Goal: Information Seeking & Learning: Find specific fact

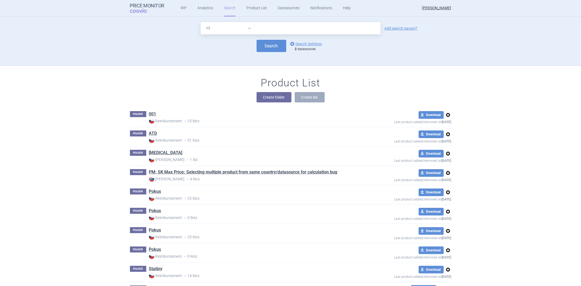
click at [265, 27] on input "text" at bounding box center [318, 28] width 126 height 12
click at [240, 50] on div "Search options Search Settings 2 datasources" at bounding box center [291, 46] width 322 height 12
click at [298, 41] on link "options Search Settings" at bounding box center [305, 44] width 33 height 7
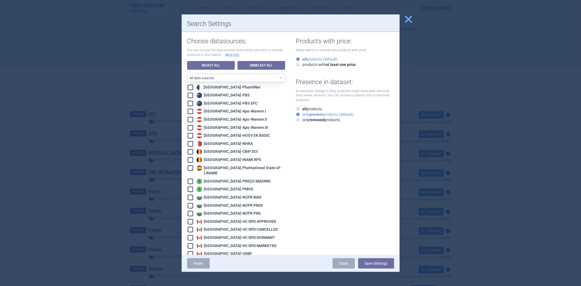
click at [248, 67] on link "Unselect All" at bounding box center [262, 65] width 48 height 9
checkbox input "false"
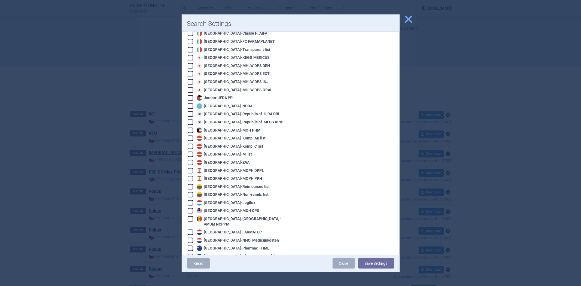
click at [223, 152] on div "Latvia - M list" at bounding box center [223, 154] width 57 height 5
checkbox input "true"
click at [371, 269] on div "Reset Close Save Settings" at bounding box center [291, 263] width 218 height 17
click at [374, 263] on button "Save Settings" at bounding box center [376, 263] width 36 height 10
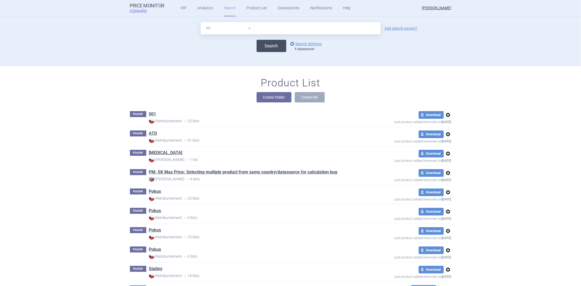
click at [268, 40] on button "Search" at bounding box center [272, 46] width 30 height 12
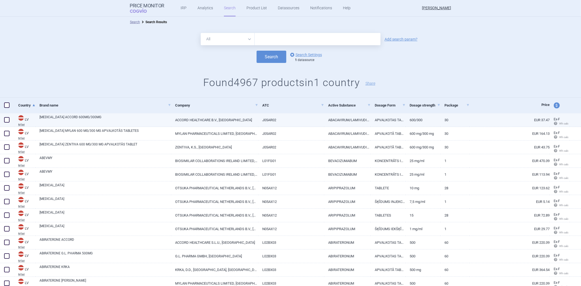
click at [315, 120] on link "J05AR02" at bounding box center [291, 119] width 66 height 13
select select "EUR"
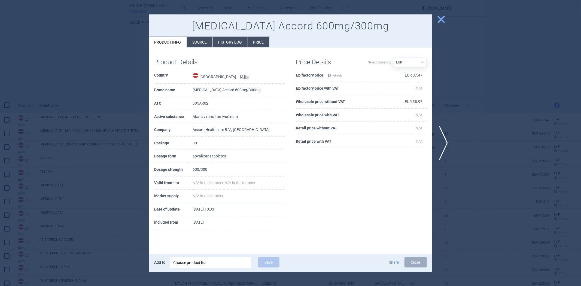
click at [207, 39] on li "Source" at bounding box center [199, 42] width 25 height 11
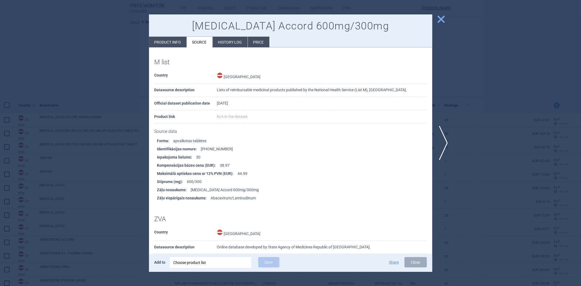
click at [179, 41] on li "Product info" at bounding box center [168, 42] width 38 height 11
select select "EUR"
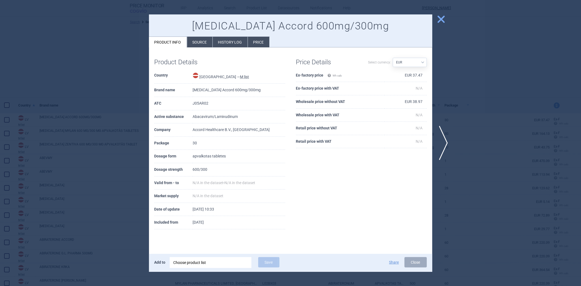
click at [195, 41] on li "Source" at bounding box center [199, 42] width 25 height 11
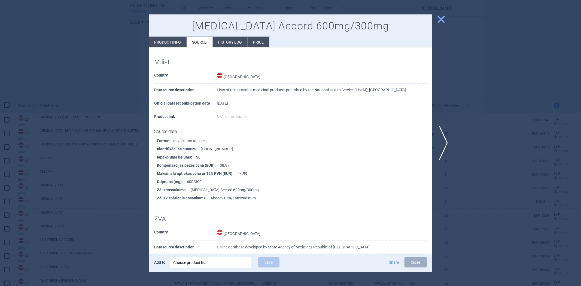
click at [177, 43] on li "Product info" at bounding box center [168, 42] width 38 height 11
select select "EUR"
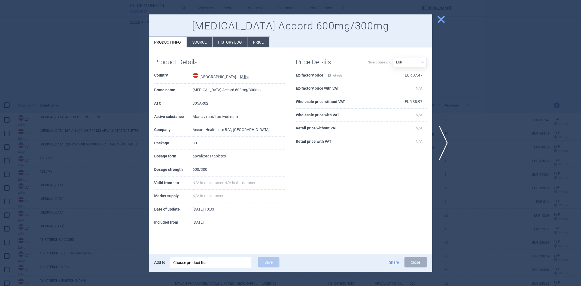
click at [469, 142] on div at bounding box center [290, 143] width 581 height 286
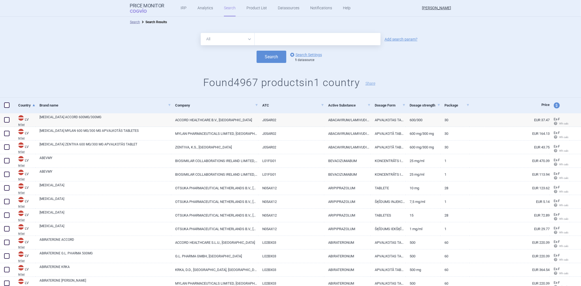
scroll to position [212, 0]
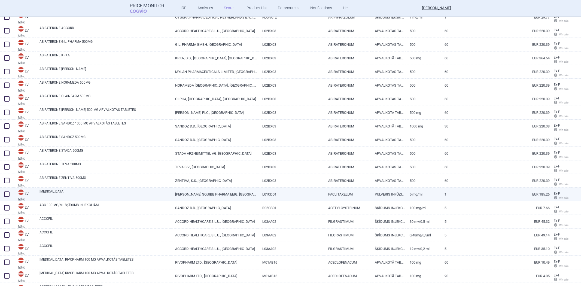
click at [378, 196] on link "PULVERIS INFŪZIJU DISPERSIJAS PAGATAVOŠANAI" at bounding box center [388, 194] width 35 height 13
select select "EUR"
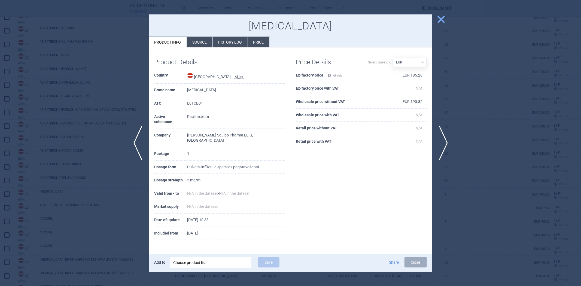
click at [463, 96] on div at bounding box center [290, 143] width 581 height 286
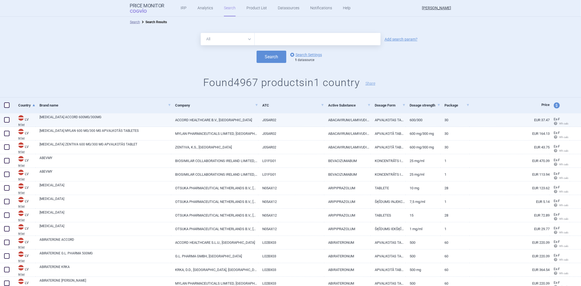
click at [354, 119] on link "ABACAVIRUM/LAMIVUDINUM" at bounding box center [347, 119] width 47 height 13
select select "EUR"
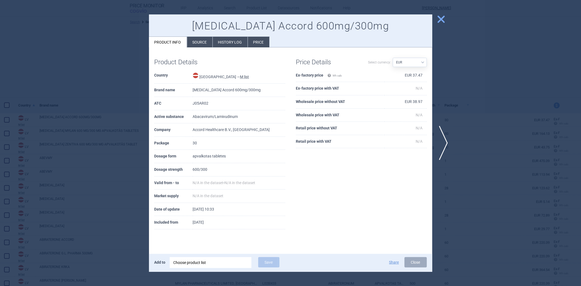
click at [199, 39] on li "Source" at bounding box center [199, 42] width 25 height 11
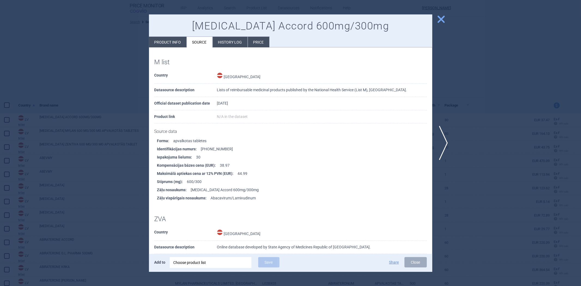
click at [214, 37] on li "History log" at bounding box center [230, 42] width 35 height 11
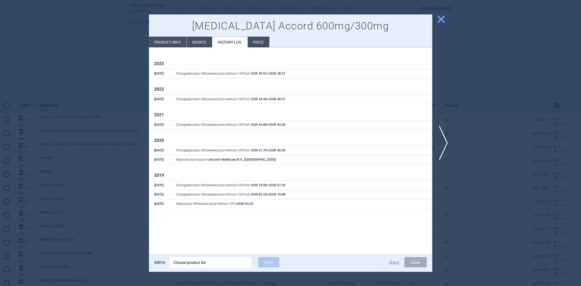
click at [199, 40] on li "Source" at bounding box center [199, 42] width 25 height 11
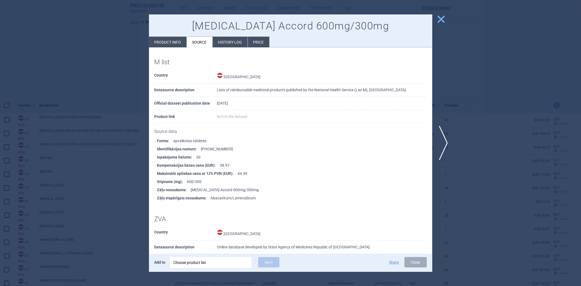
click at [176, 39] on li "Product info" at bounding box center [168, 42] width 38 height 11
select select "EUR"
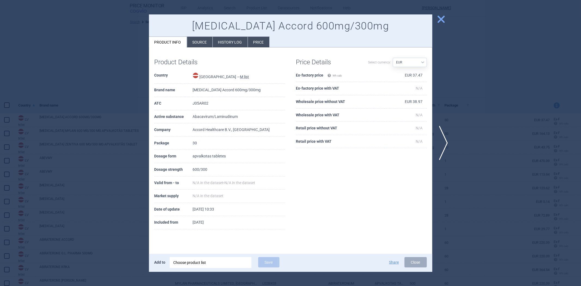
click at [210, 45] on li "Source" at bounding box center [199, 42] width 25 height 11
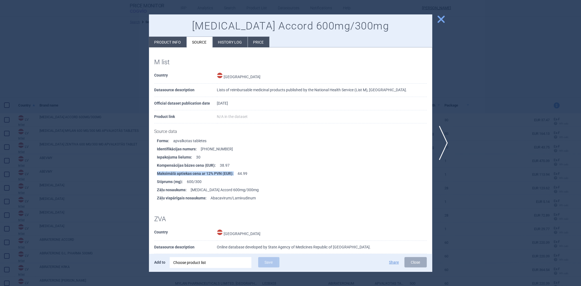
drag, startPoint x: 154, startPoint y: 177, endPoint x: 237, endPoint y: 173, distance: 82.7
click at [237, 173] on ul "Forma : apvalkotas tabletes Identifikācijas numurs : [PHONE_NUMBER] Iepakojuma …" at bounding box center [293, 169] width 278 height 65
click at [283, 159] on li "Iepakojuma lielums : 30" at bounding box center [294, 157] width 275 height 8
click at [483, 88] on div at bounding box center [290, 143] width 581 height 286
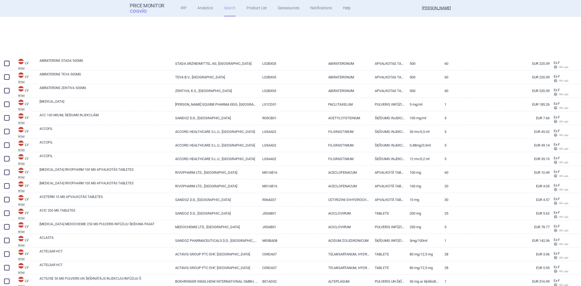
scroll to position [363, 0]
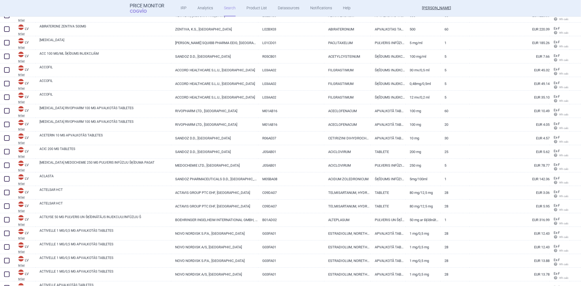
click at [409, 172] on link "250 mg" at bounding box center [423, 165] width 35 height 13
select select "EUR"
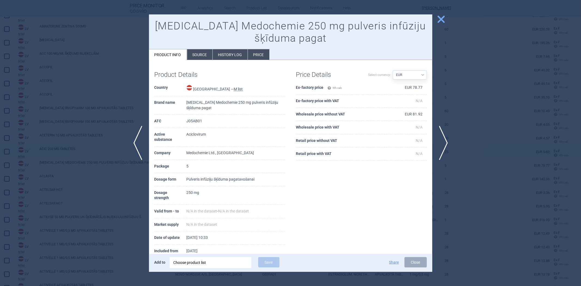
click at [501, 157] on div at bounding box center [290, 143] width 581 height 286
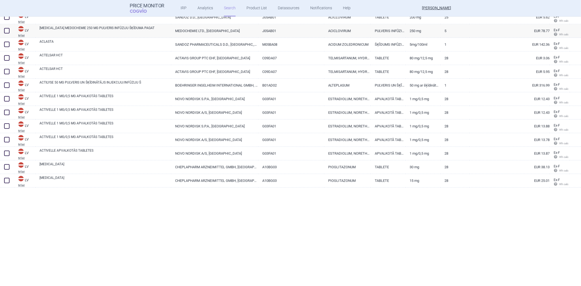
scroll to position [575, 0]
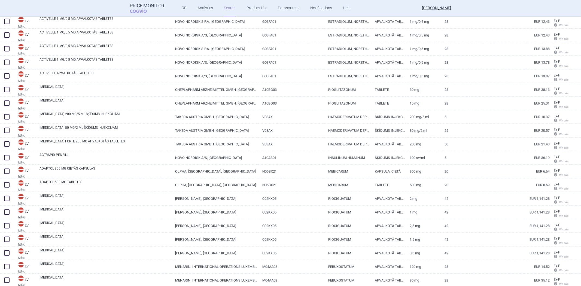
click at [478, 172] on link "EUR 6.64" at bounding box center [510, 171] width 80 height 13
select select "EUR"
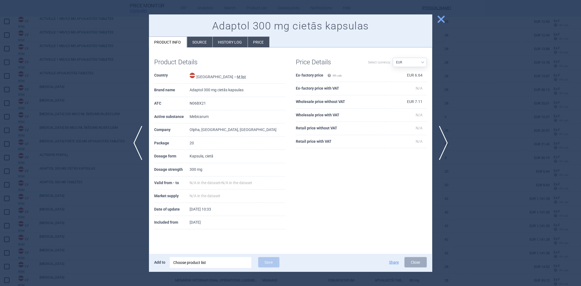
click at [486, 176] on div at bounding box center [290, 143] width 581 height 286
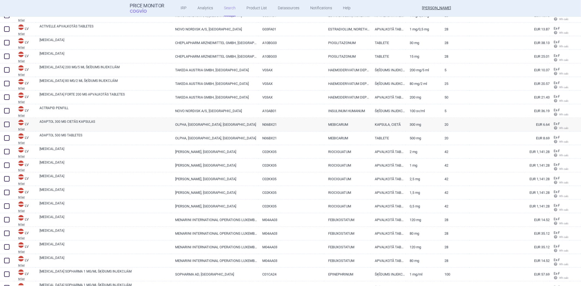
scroll to position [726, 0]
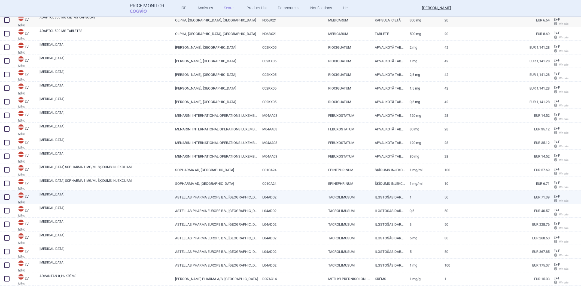
click at [465, 196] on link "50" at bounding box center [455, 197] width 29 height 13
select select "EUR"
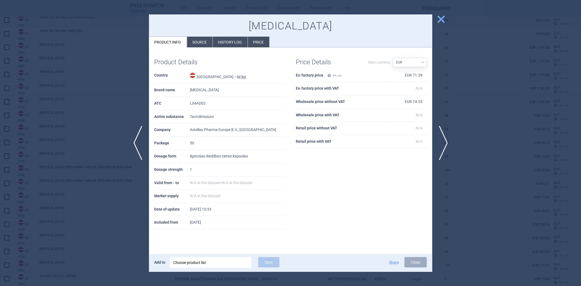
click at [471, 182] on div at bounding box center [290, 143] width 581 height 286
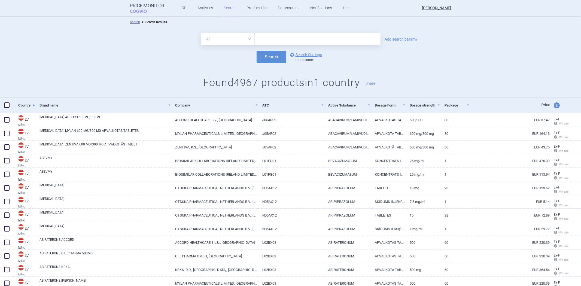
click at [274, 36] on input "text" at bounding box center [318, 39] width 126 height 12
paste input "[MEDICAL_DATA] 240mg Nr.56 (4 oriģ.) + [MEDICAL_DATA] 20mg Nr.63 (1 oriģ.)"
type input "[MEDICAL_DATA] 240mg Nr.56 (4 oriģ.) + [MEDICAL_DATA] 20mg Nr.63 (1 oriģ.)"
click at [268, 54] on button "Search" at bounding box center [272, 57] width 30 height 12
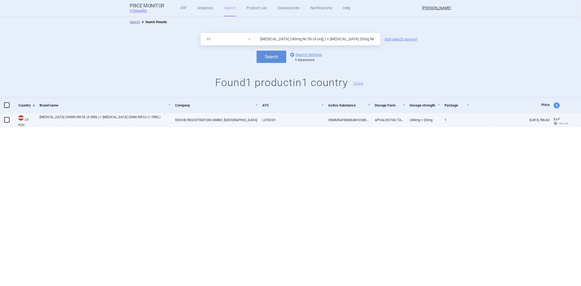
click at [244, 120] on link "ROCHE REGISTRATION GMBH, [GEOGRAPHIC_DATA]" at bounding box center [214, 119] width 87 height 13
select select "EUR"
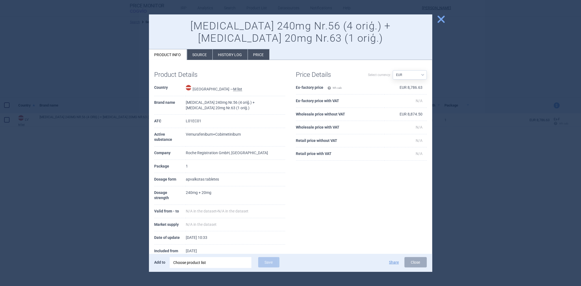
click at [197, 54] on li "Source" at bounding box center [199, 54] width 25 height 11
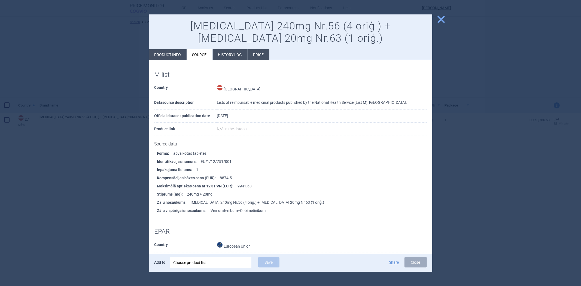
click at [174, 54] on li "Product info" at bounding box center [168, 54] width 38 height 11
select select "EUR"
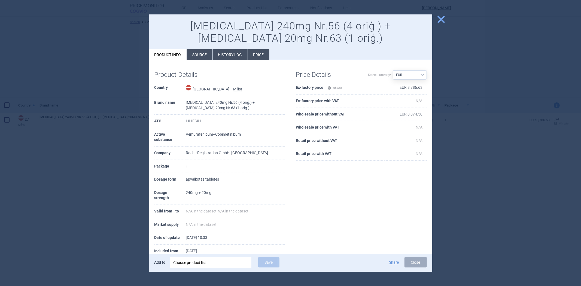
click at [197, 54] on li "Source" at bounding box center [199, 54] width 25 height 11
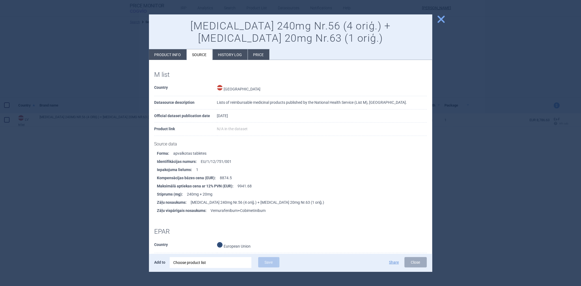
click at [166, 53] on li "Product info" at bounding box center [168, 54] width 38 height 11
select select "EUR"
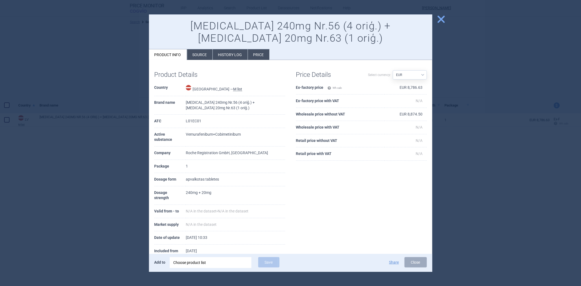
click at [134, 62] on div at bounding box center [290, 143] width 581 height 286
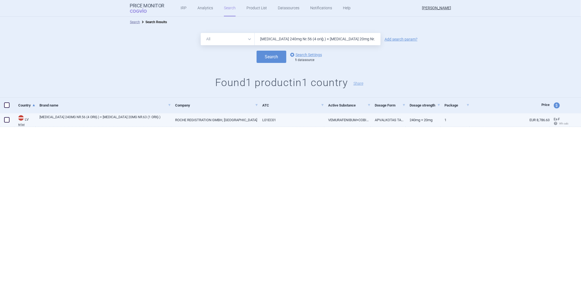
click at [300, 120] on link "L01EC01" at bounding box center [291, 119] width 66 height 13
select select "EUR"
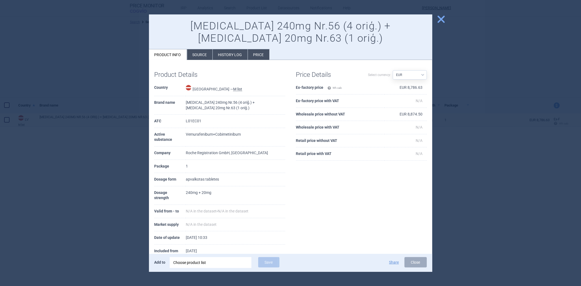
click at [473, 81] on div at bounding box center [290, 143] width 581 height 286
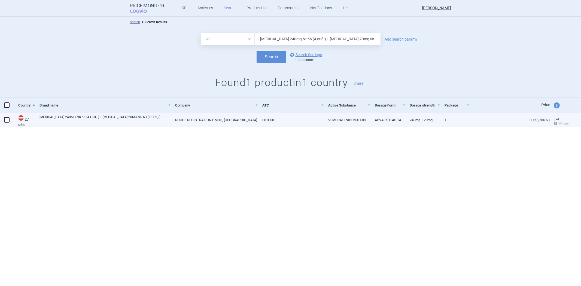
click at [244, 121] on link "ROCHE REGISTRATION GMBH, [GEOGRAPHIC_DATA]" at bounding box center [214, 119] width 87 height 13
select select "EUR"
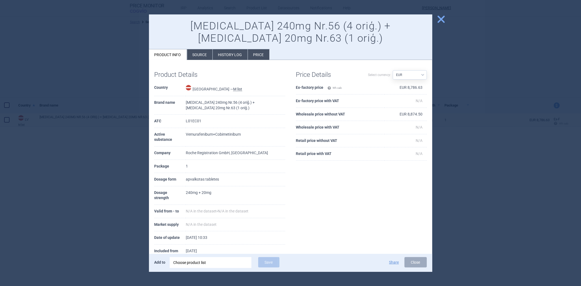
click at [326, 159] on th "Retail price with VAT" at bounding box center [340, 153] width 89 height 13
click at [328, 152] on th "Retail price with VAT" at bounding box center [340, 153] width 89 height 13
copy th "Retail price with VAT"
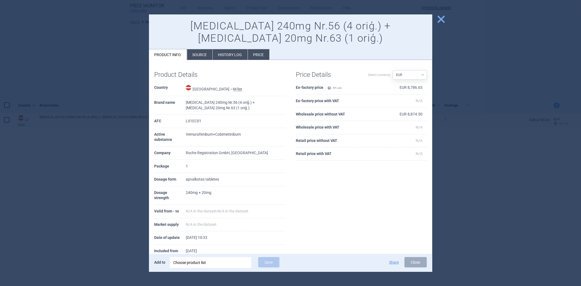
click at [199, 57] on li "Source" at bounding box center [199, 54] width 25 height 11
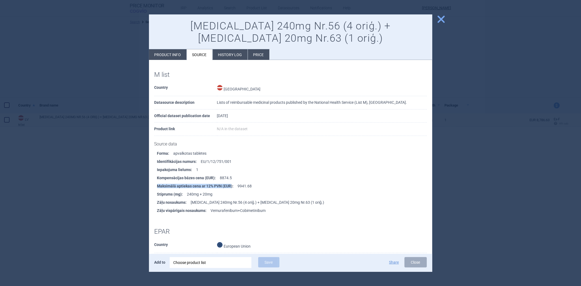
drag, startPoint x: 232, startPoint y: 185, endPoint x: 156, endPoint y: 185, distance: 75.7
click at [156, 185] on ul "Forma : apvalkotas tabletes Identifikācijas numurs : EU/1/12/751/001 Iepakojuma…" at bounding box center [293, 181] width 278 height 65
click at [176, 46] on div "[MEDICAL_DATA] 240mg Nr.56 (4 oriģ.) + [MEDICAL_DATA] 20mg Nr.63 (1 oriģ.) Prod…" at bounding box center [290, 37] width 283 height 46
click at [169, 51] on li "Product info" at bounding box center [168, 54] width 38 height 11
select select "EUR"
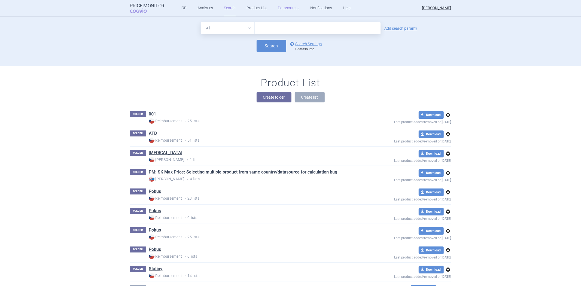
click at [291, 9] on link "Datasources" at bounding box center [289, 8] width 22 height 16
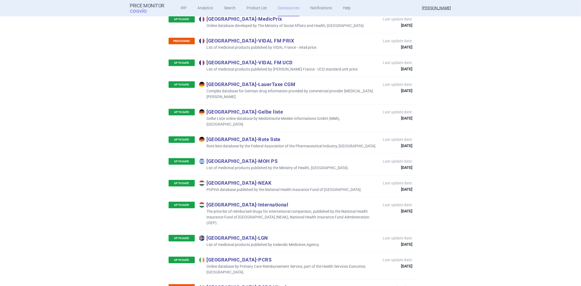
scroll to position [2424, 0]
